Goal: Information Seeking & Learning: Learn about a topic

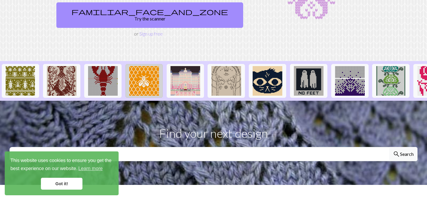
scroll to position [96, 0]
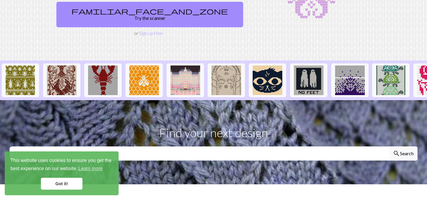
click at [64, 180] on link "Got it!" at bounding box center [62, 184] width 42 height 12
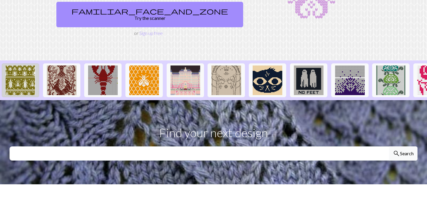
click at [24, 66] on img at bounding box center [21, 81] width 30 height 30
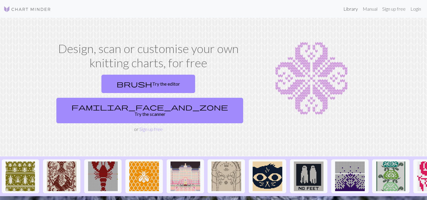
click at [353, 12] on link "Library" at bounding box center [350, 9] width 19 height 12
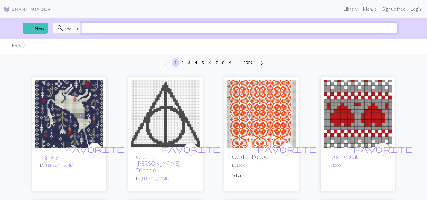
click at [148, 29] on input "text" at bounding box center [240, 28] width 316 height 11
type input "godzilla"
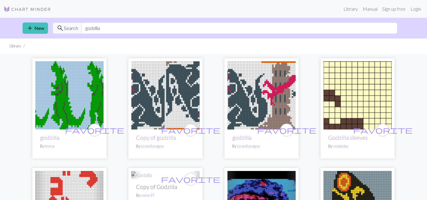
click at [271, 95] on img at bounding box center [261, 95] width 68 height 68
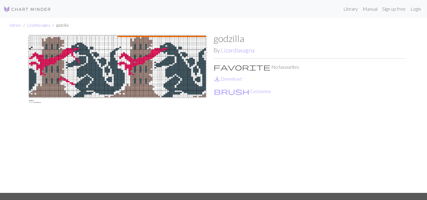
click at [154, 55] on img at bounding box center [117, 113] width 192 height 160
drag, startPoint x: 154, startPoint y: 55, endPoint x: 156, endPoint y: 84, distance: 29.7
click at [157, 84] on img at bounding box center [117, 113] width 192 height 160
click at [235, 79] on link "save_alt Download" at bounding box center [227, 79] width 28 height 6
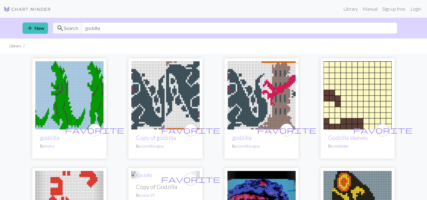
click at [168, 105] on img at bounding box center [165, 95] width 68 height 68
click at [269, 92] on img at bounding box center [261, 95] width 68 height 68
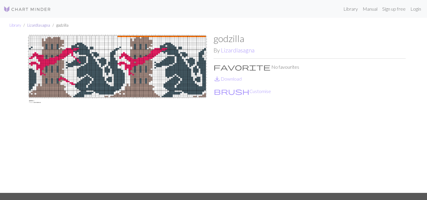
click at [34, 24] on link "Lizardlasagna" at bounding box center [38, 25] width 23 height 5
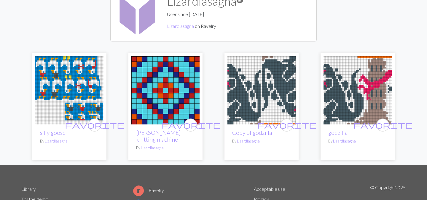
scroll to position [52, 0]
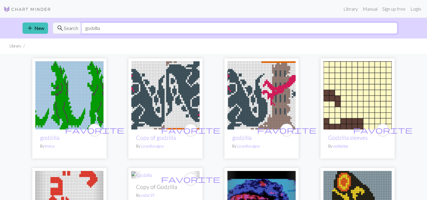
click at [140, 29] on input "godzilla" at bounding box center [240, 28] width 316 height 11
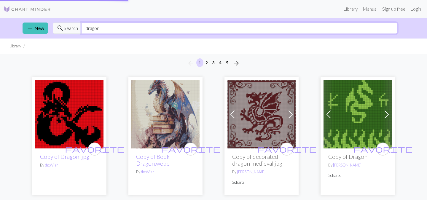
type input "dragon"
click at [114, 52] on ul "Library" at bounding box center [213, 46] width 427 height 15
click at [251, 129] on img at bounding box center [261, 114] width 68 height 68
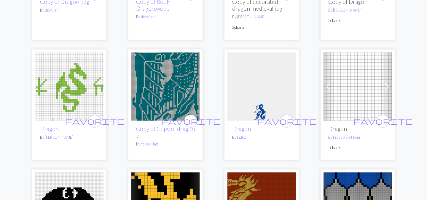
scroll to position [157, 0]
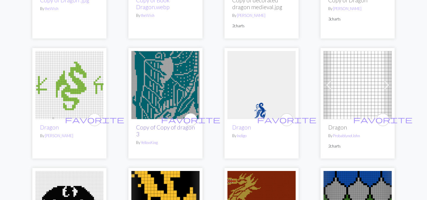
click at [176, 127] on link "Copy of Copy of dragon 3" at bounding box center [165, 131] width 59 height 14
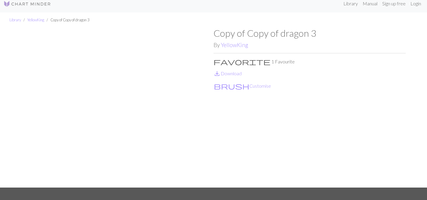
scroll to position [7, 0]
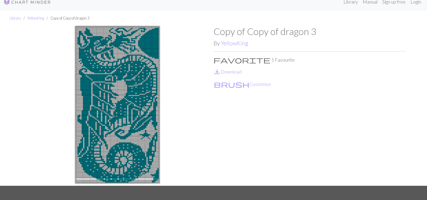
click at [135, 163] on img at bounding box center [117, 106] width 192 height 160
click at [84, 78] on img at bounding box center [117, 106] width 192 height 160
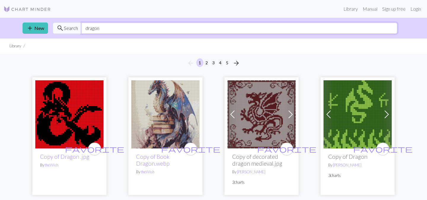
click at [173, 33] on input "dragon" at bounding box center [240, 28] width 316 height 11
type input "godzilla"
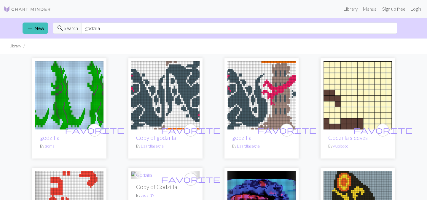
click at [262, 87] on img at bounding box center [261, 95] width 68 height 68
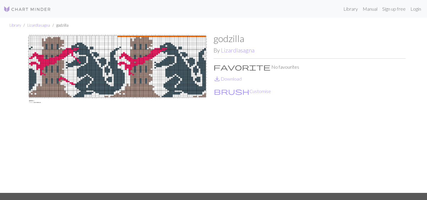
drag, startPoint x: 149, startPoint y: 73, endPoint x: 229, endPoint y: 54, distance: 82.0
click at [131, 65] on img at bounding box center [117, 113] width 192 height 160
